Goal: Connect with others: Connect with others

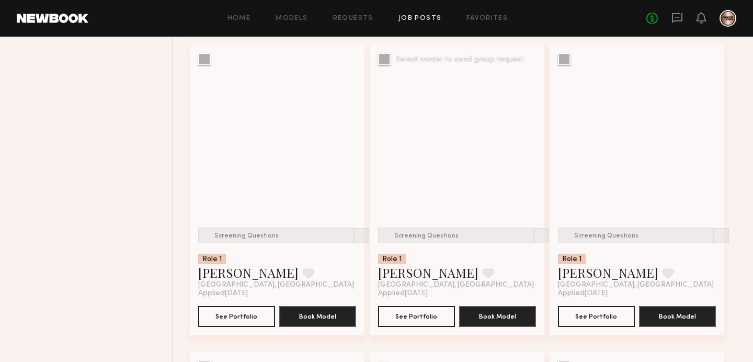
scroll to position [3529, 0]
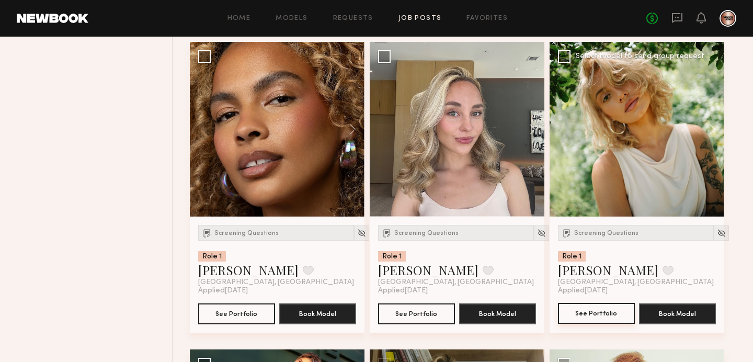
click at [611, 324] on button "See Portfolio" at bounding box center [596, 313] width 77 height 21
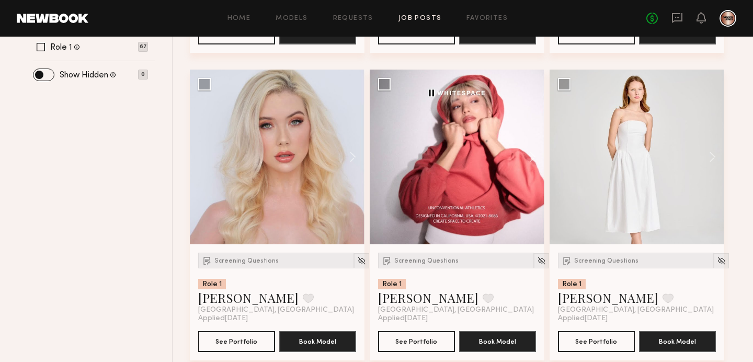
scroll to position [431, 0]
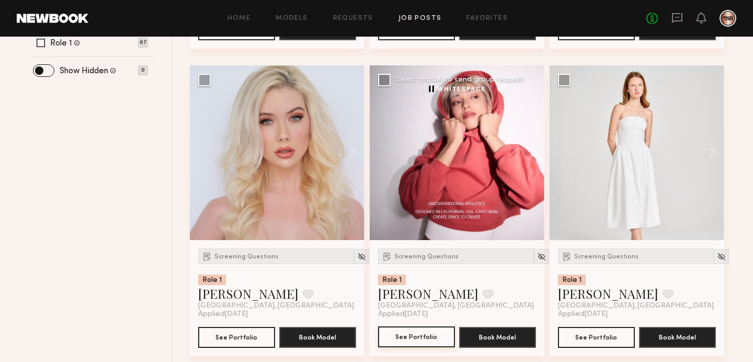
click at [414, 343] on button "See Portfolio" at bounding box center [416, 336] width 77 height 21
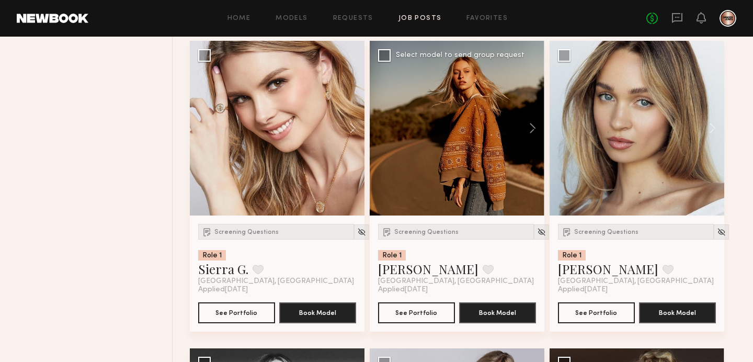
scroll to position [1379, 0]
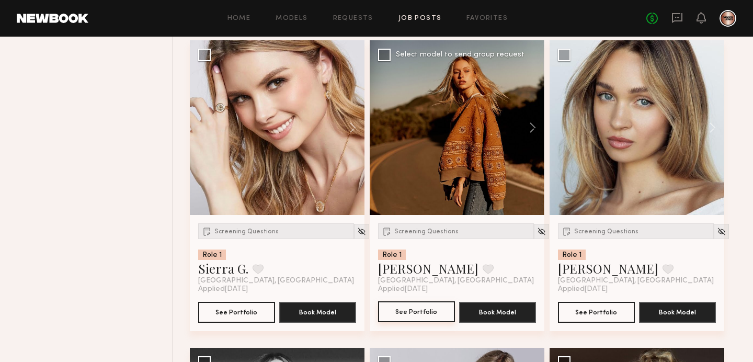
click at [414, 322] on button "See Portfolio" at bounding box center [416, 311] width 77 height 21
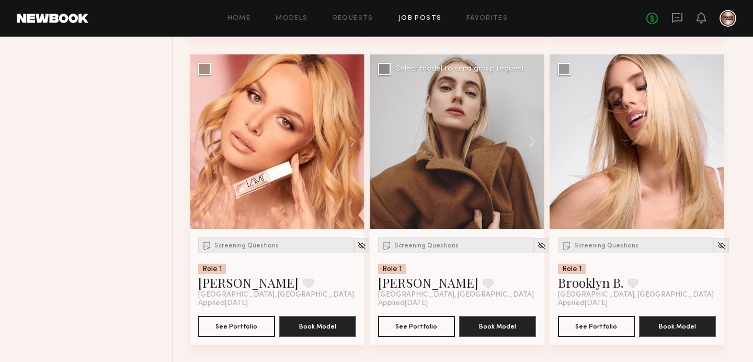
scroll to position [4160, 0]
click at [416, 324] on button "See Portfolio" at bounding box center [416, 325] width 77 height 21
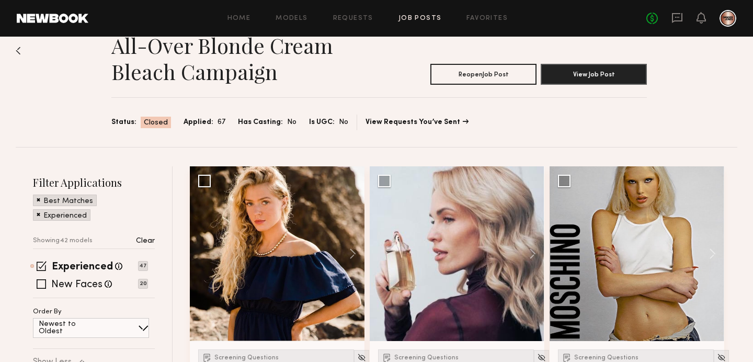
scroll to position [0, 0]
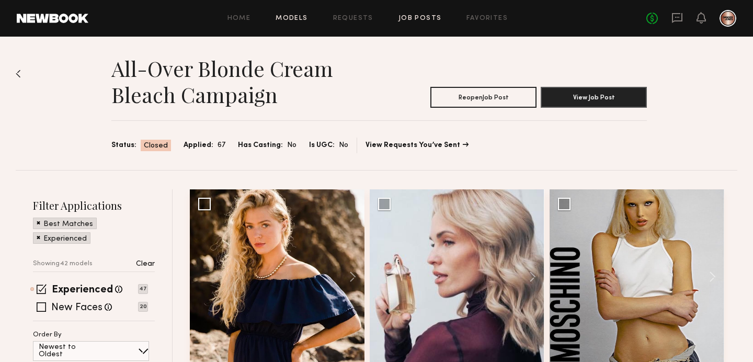
click at [300, 17] on link "Models" at bounding box center [292, 18] width 32 height 7
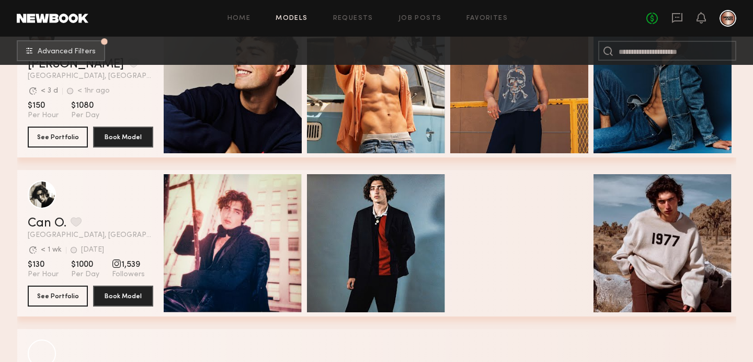
scroll to position [2064, 0]
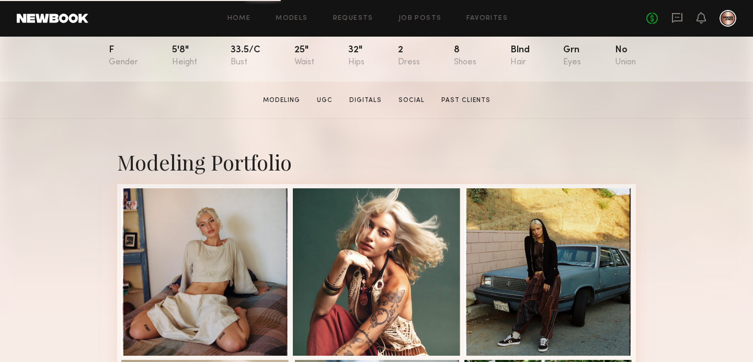
scroll to position [122, 0]
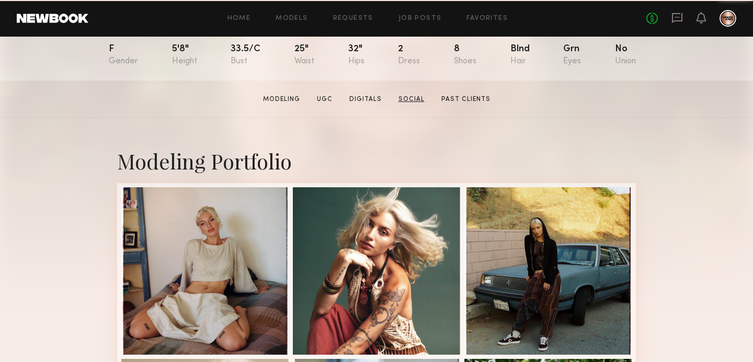
click at [415, 104] on link "Social" at bounding box center [411, 99] width 35 height 9
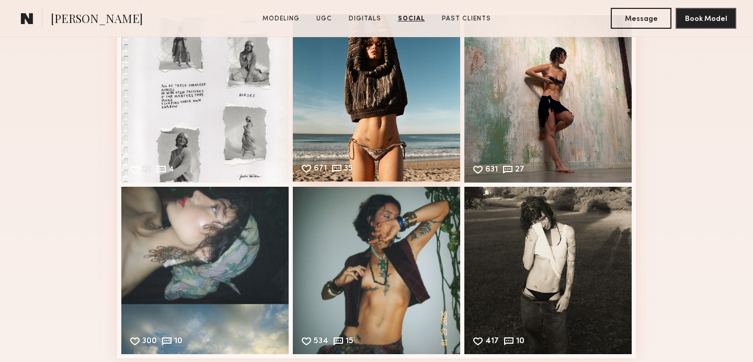
scroll to position [1861, 0]
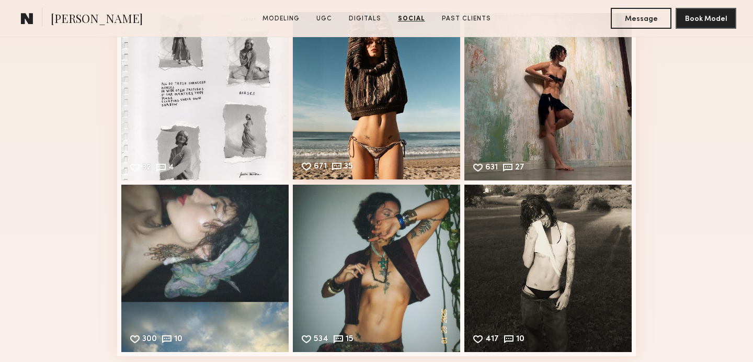
click at [361, 168] on div "671 35 Likes & comments displayed to show model’s engagement" at bounding box center [376, 95] width 167 height 167
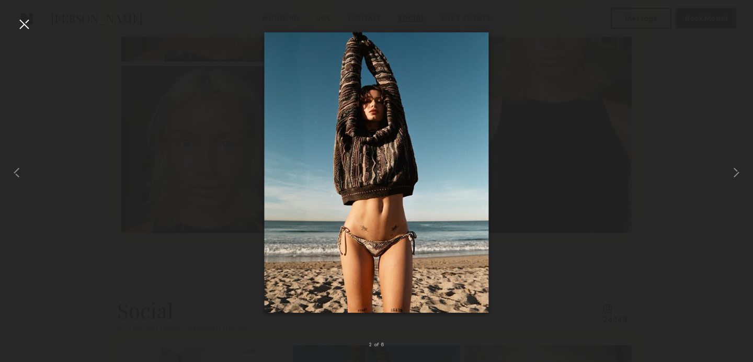
scroll to position [1527, 0]
click at [26, 24] on div at bounding box center [24, 24] width 17 height 17
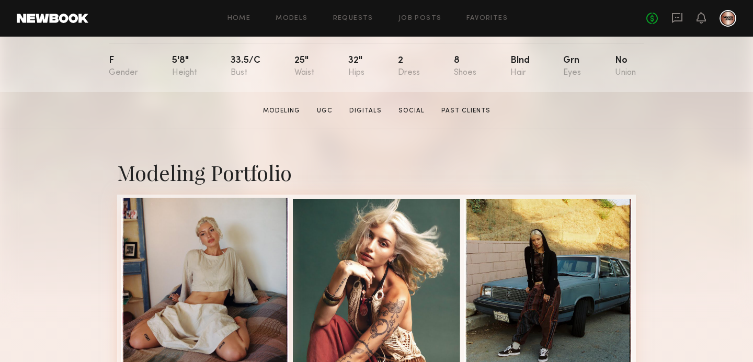
scroll to position [112, 0]
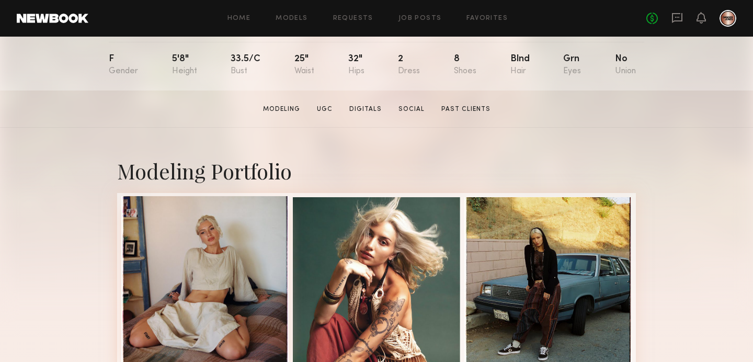
click at [212, 283] on div at bounding box center [204, 279] width 167 height 167
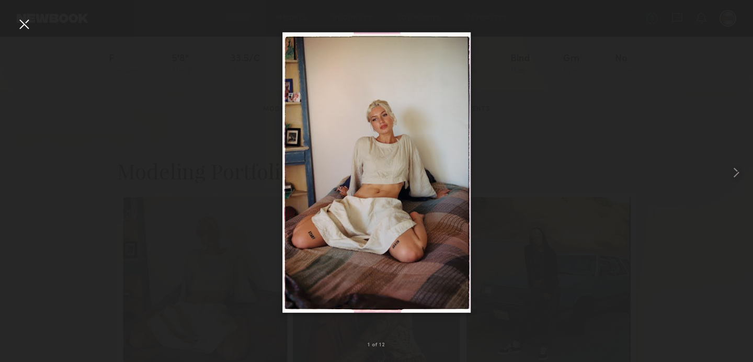
click at [27, 21] on div at bounding box center [24, 24] width 17 height 17
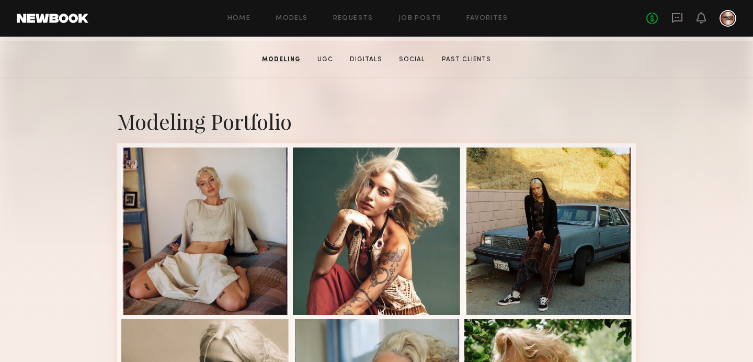
scroll to position [0, 0]
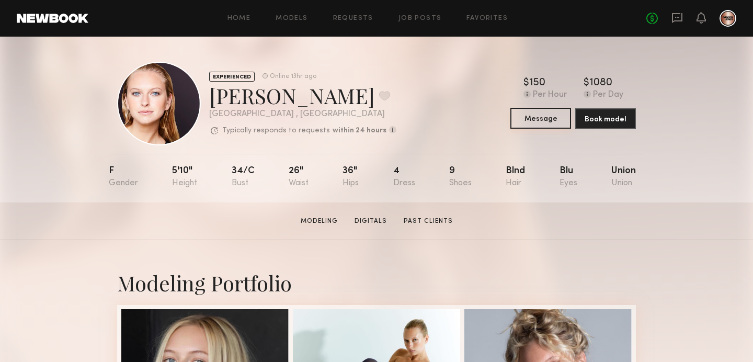
click at [532, 125] on button "Message" at bounding box center [540, 118] width 61 height 21
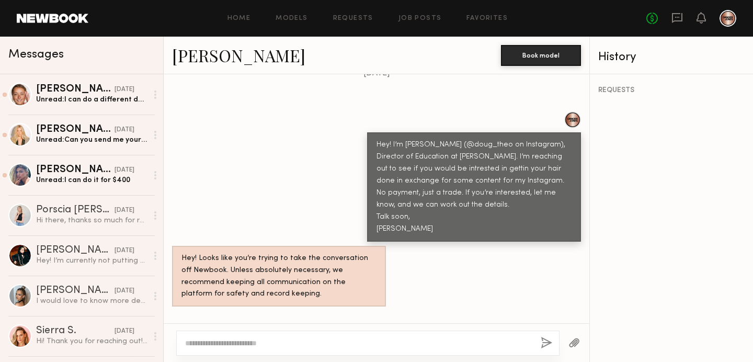
scroll to position [370, 0]
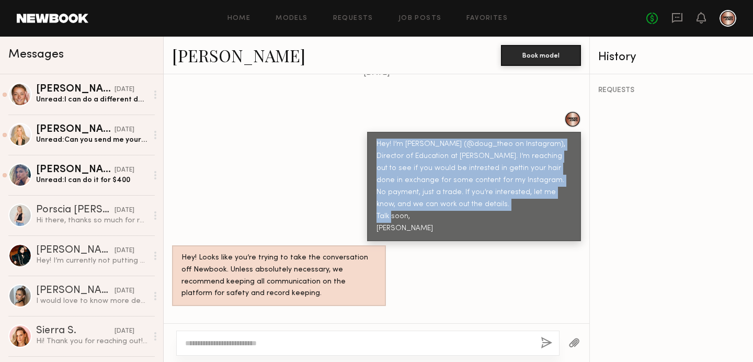
drag, startPoint x: 396, startPoint y: 215, endPoint x: 359, endPoint y: 136, distance: 87.9
click at [359, 136] on div "Hey! I’m Doug (@doug_theo on Instagram), Director of Education at Danger Jones.…" at bounding box center [377, 176] width 426 height 130
copy div "Hey! I’m Doug (@doug_theo on Instagram), Director of Education at Danger Jones.…"
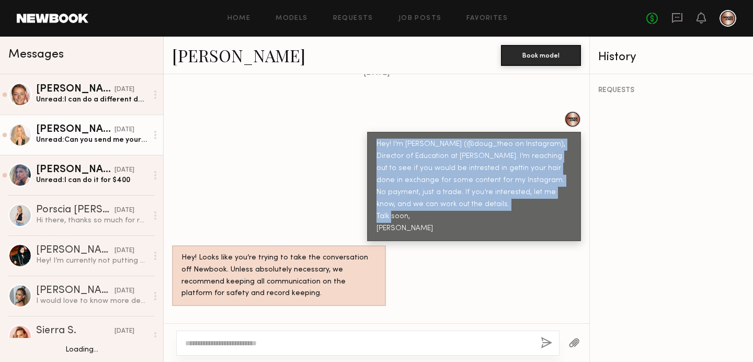
scroll to position [5, 0]
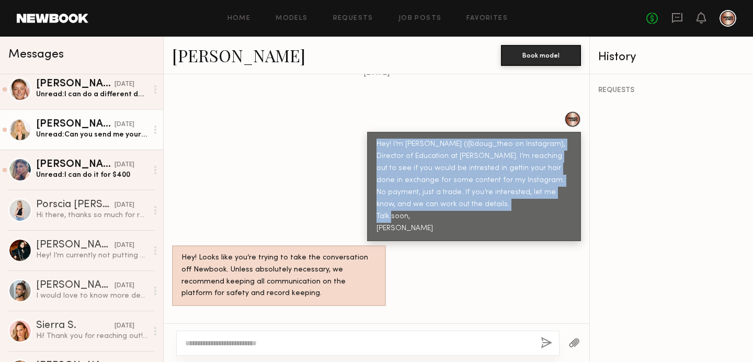
click at [75, 137] on div "Unread: Can you send me your work and inspo of what you’d like to do" at bounding box center [91, 135] width 111 height 10
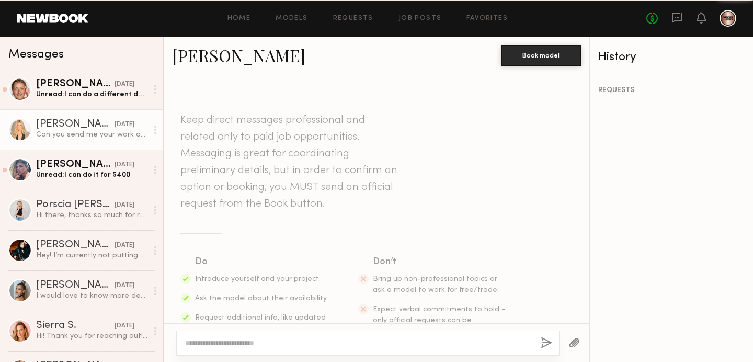
scroll to position [412, 0]
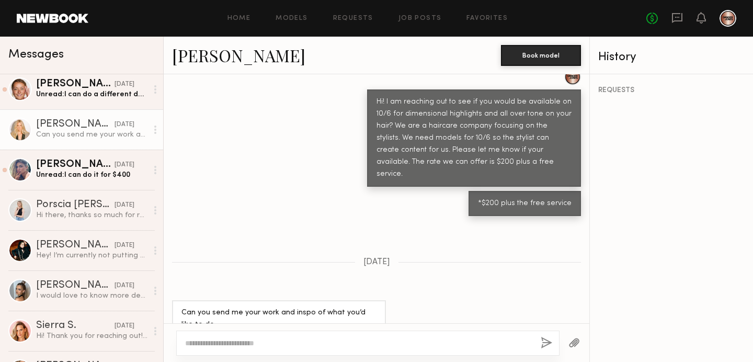
click at [22, 128] on div at bounding box center [20, 130] width 24 height 24
click at [48, 125] on div "Olivia C." at bounding box center [75, 124] width 78 height 10
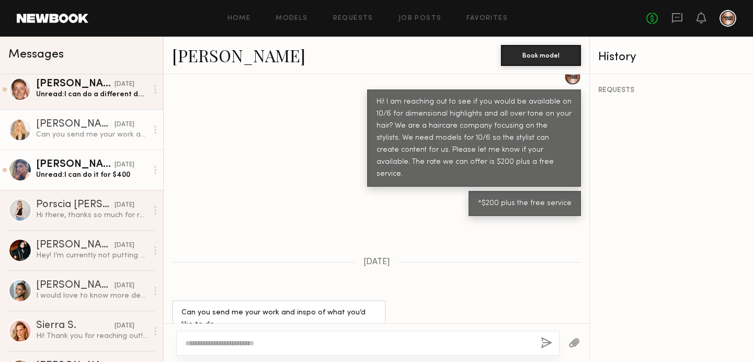
click at [54, 177] on div "Unread: I can do it for $400" at bounding box center [91, 175] width 111 height 10
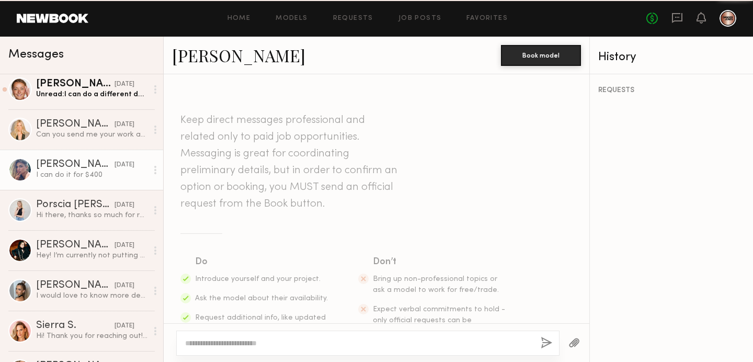
scroll to position [371, 0]
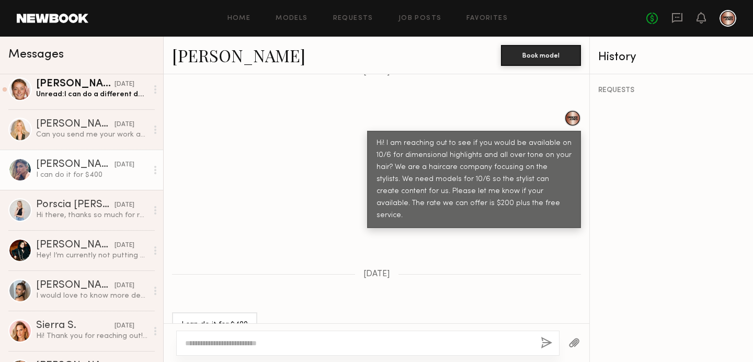
click at [24, 170] on div at bounding box center [20, 170] width 24 height 24
click at [48, 170] on div "I can do it for $400" at bounding box center [91, 175] width 111 height 10
click at [155, 168] on icon at bounding box center [155, 170] width 2 height 8
click at [152, 169] on div at bounding box center [155, 169] width 16 height 21
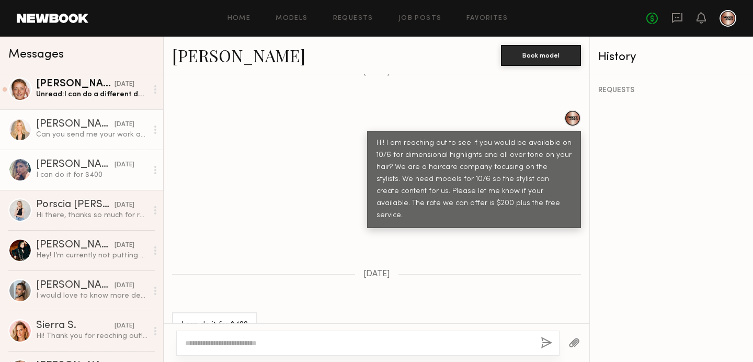
click at [76, 130] on div "Can you send me your work and inspo of what you’d like to do" at bounding box center [91, 135] width 111 height 10
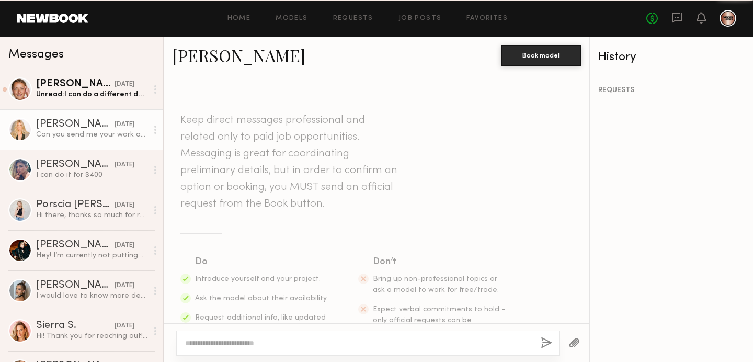
scroll to position [412, 0]
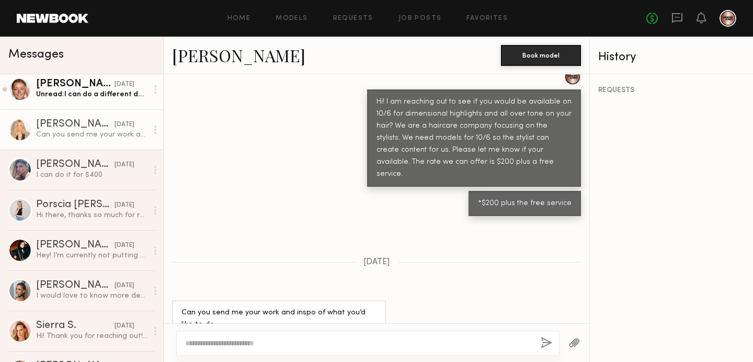
click at [74, 94] on div "Unread: I can do a different day! Let me know" at bounding box center [91, 94] width 111 height 10
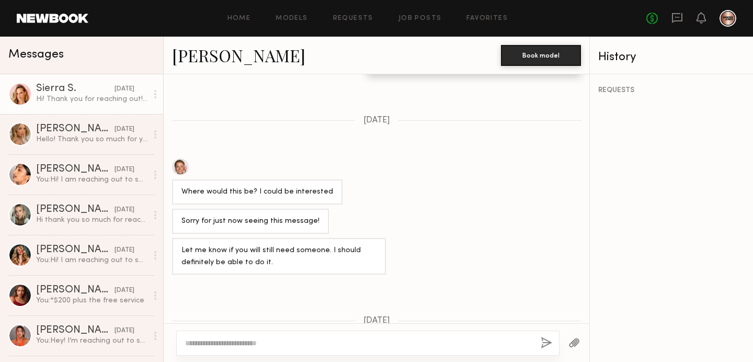
scroll to position [244, 0]
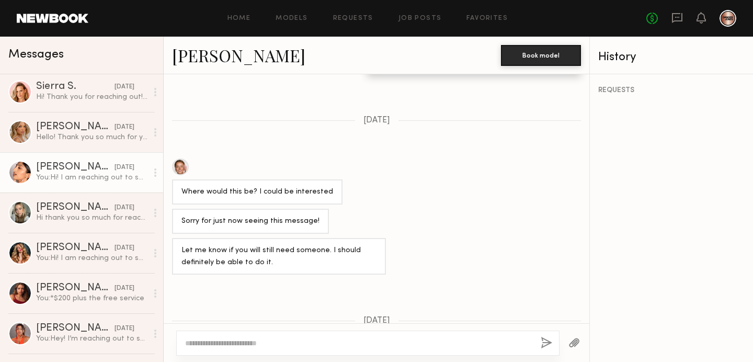
click at [75, 175] on div "You: Hi! I am reaching out to see if you would be available on 10/6 for dimensi…" at bounding box center [91, 178] width 111 height 10
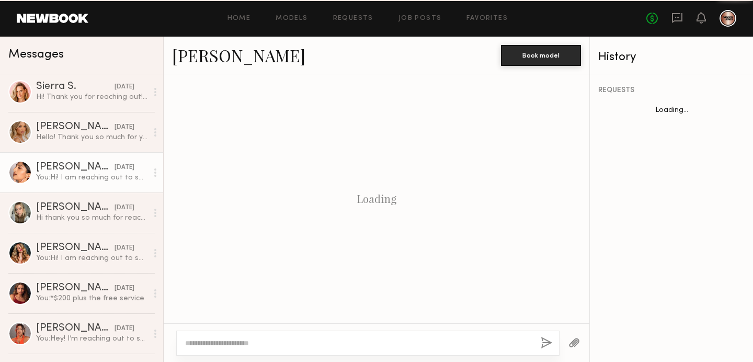
scroll to position [261, 0]
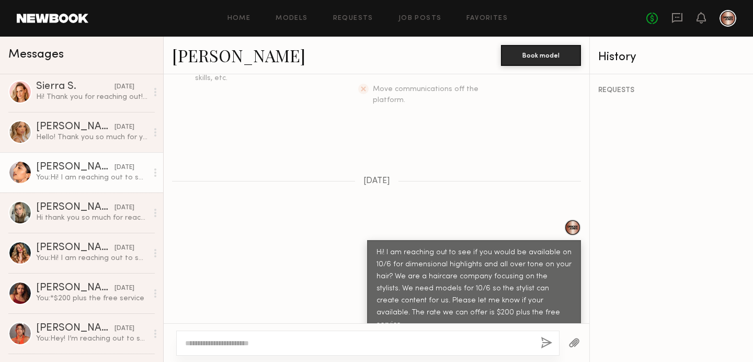
click at [74, 190] on link "Sana D. 09/29/2025 You: Hi! I am reaching out to see if you would be available …" at bounding box center [81, 172] width 163 height 40
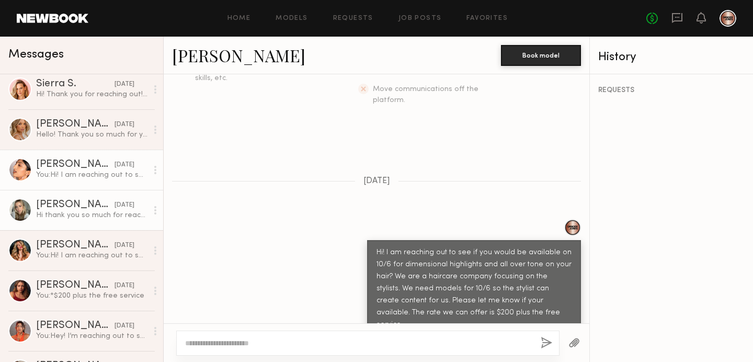
scroll to position [248, 0]
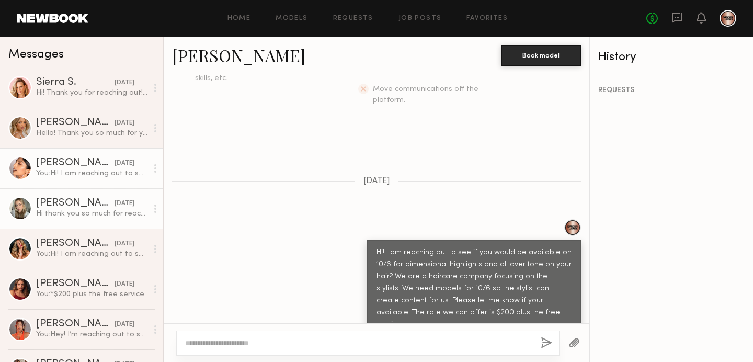
click at [73, 205] on div "Isabel G." at bounding box center [75, 203] width 78 height 10
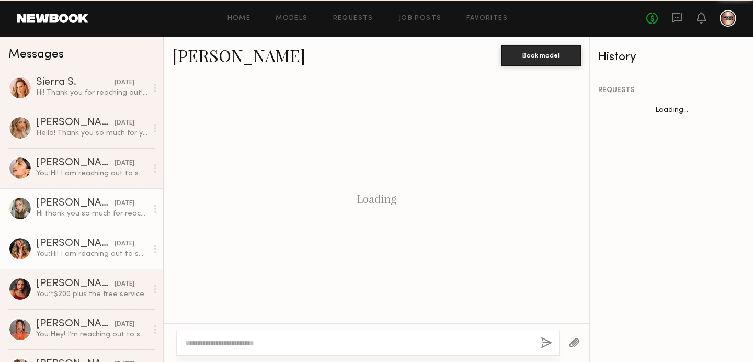
scroll to position [303, 0]
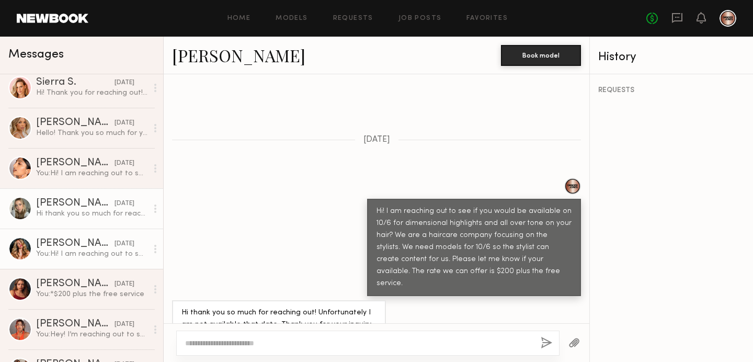
click at [72, 247] on div "Jossie N." at bounding box center [75, 243] width 78 height 10
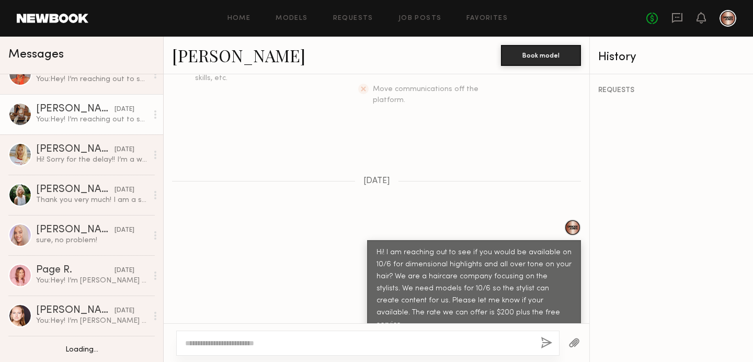
scroll to position [504, 0]
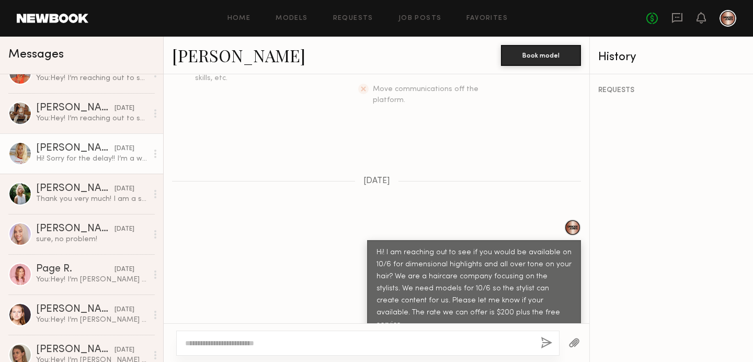
click at [71, 162] on div "Hi! Sorry for the delay!! I’m a women’s 11 but can squeeze into a 10!" at bounding box center [91, 159] width 111 height 10
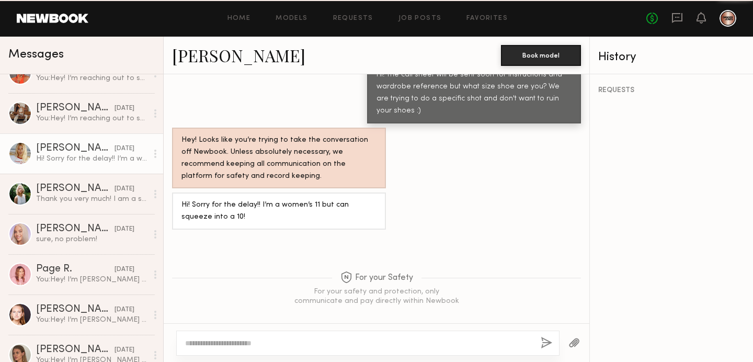
scroll to position [937, 0]
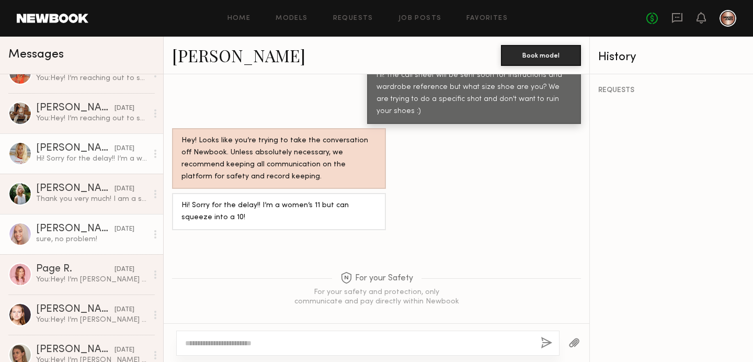
click at [75, 236] on div "sure, no problem!" at bounding box center [91, 239] width 111 height 10
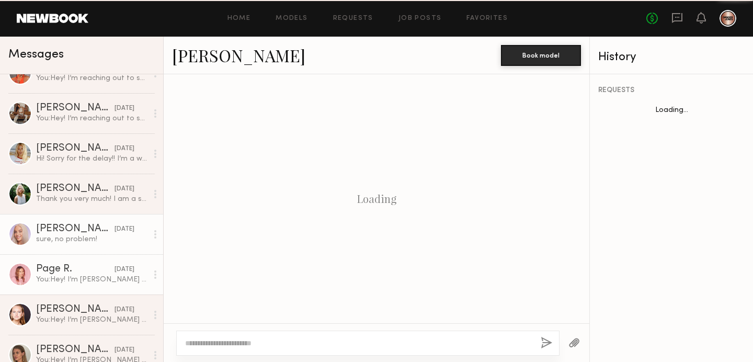
scroll to position [1091, 0]
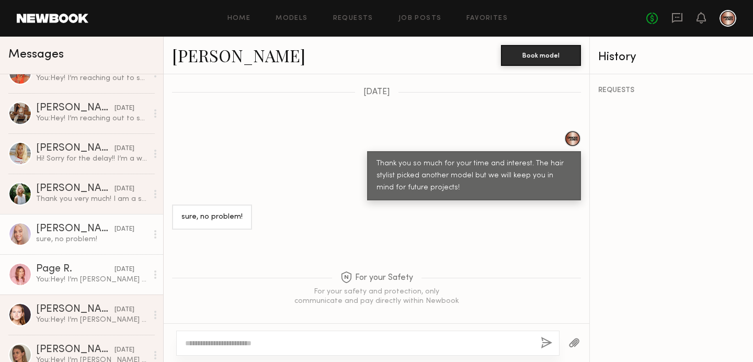
click at [76, 269] on div "Page R." at bounding box center [75, 269] width 78 height 10
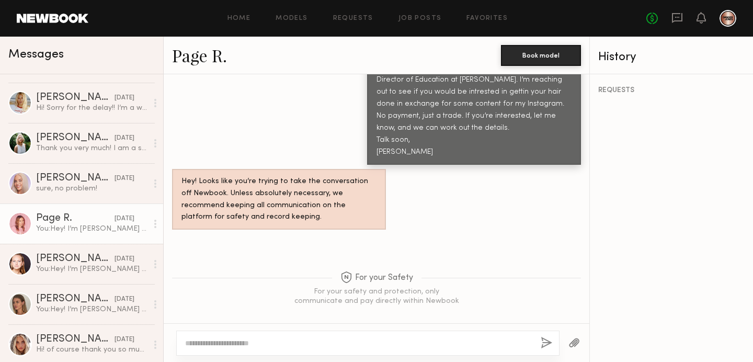
scroll to position [558, 0]
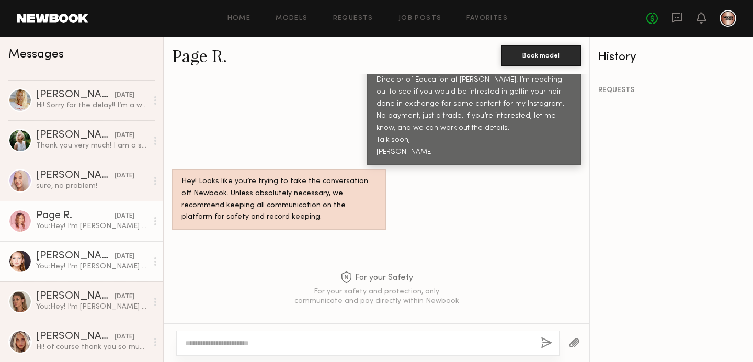
click at [80, 262] on div "You: Hey! I’m Doug (@doug_theo on Instagram), Director of Education at Danger J…" at bounding box center [91, 266] width 111 height 10
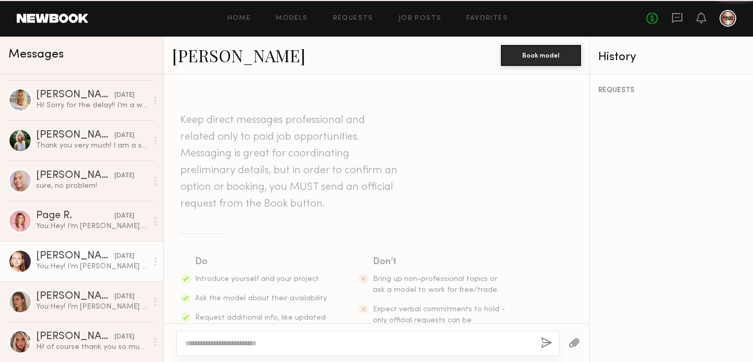
scroll to position [446, 0]
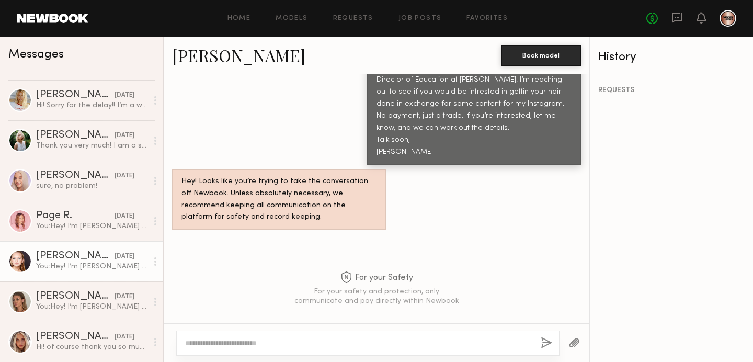
click at [80, 262] on div "You: Hey! I’m Doug (@doug_theo on Instagram), Director of Education at Danger J…" at bounding box center [91, 266] width 111 height 10
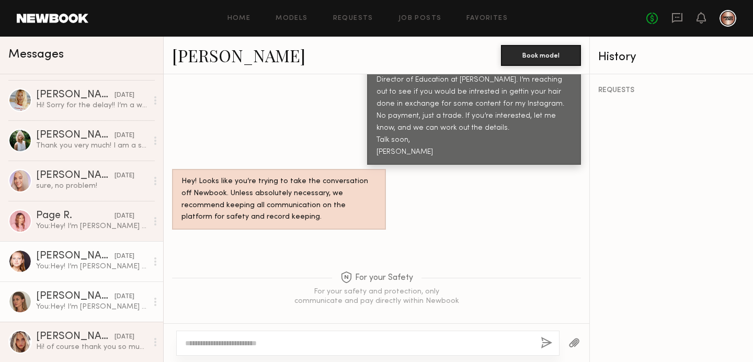
click at [77, 304] on div "You: Hey! I’m Doug (@doug_theo on Instagram), Director of Education at Danger J…" at bounding box center [91, 307] width 111 height 10
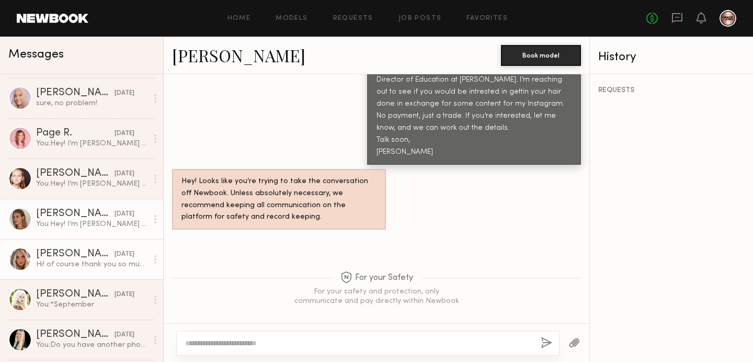
scroll to position [644, 0]
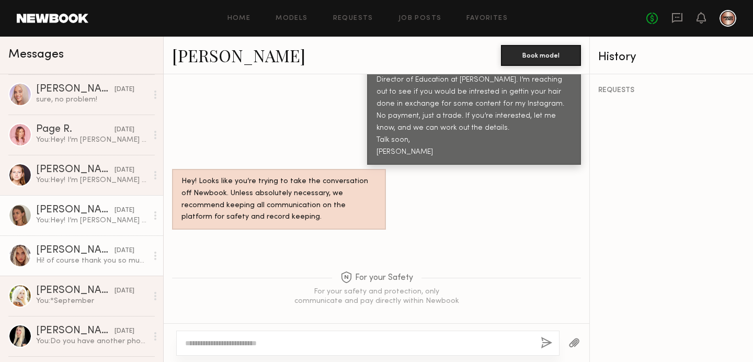
click at [73, 254] on div "Allea S." at bounding box center [75, 250] width 78 height 10
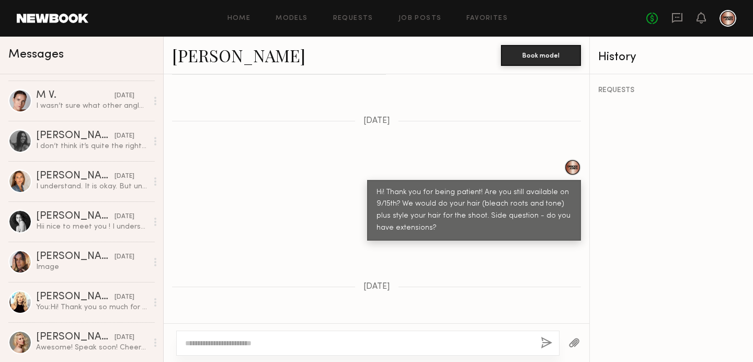
scroll to position [960, 0]
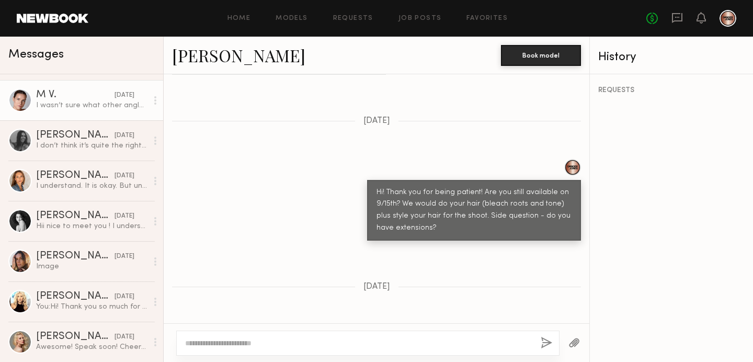
click at [79, 107] on div "I wasn’t sure what other angles you wanted, as the lowlights and length can be …" at bounding box center [91, 105] width 111 height 10
